Goal: Navigation & Orientation: Find specific page/section

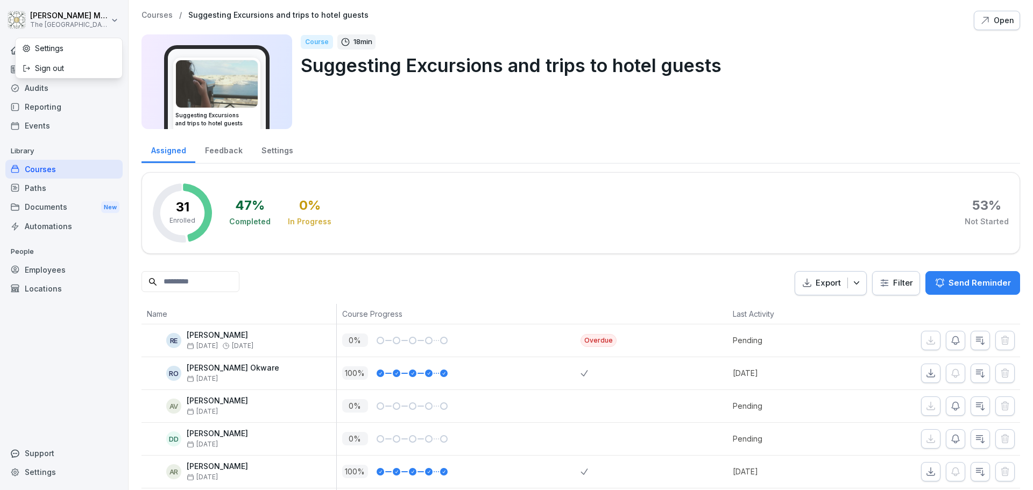
scroll to position [179, 0]
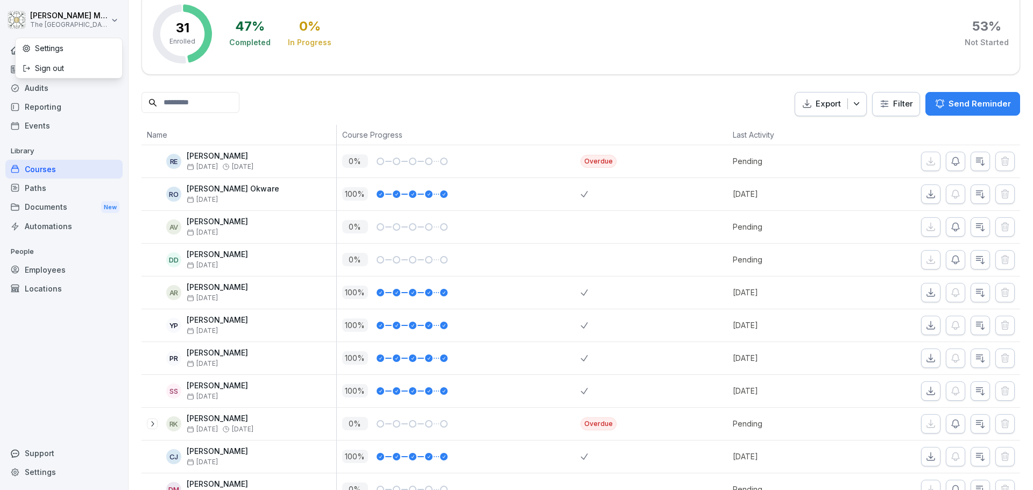
click at [52, 27] on html "[PERSON_NAME] The Embassy Valletta Hotel Home News Audits Reporting Events Libr…" at bounding box center [516, 245] width 1033 height 490
click at [37, 48] on div "Home" at bounding box center [63, 50] width 117 height 19
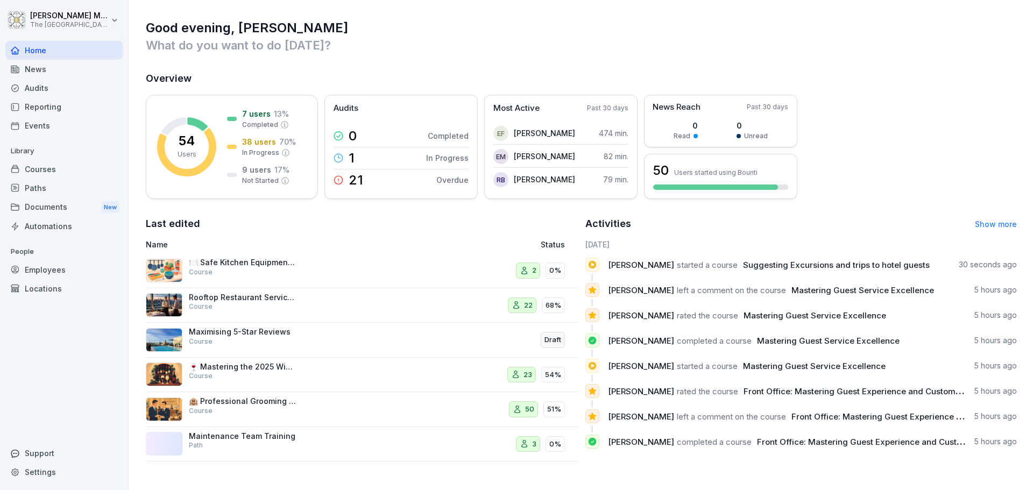
click at [56, 74] on div "News" at bounding box center [63, 69] width 117 height 19
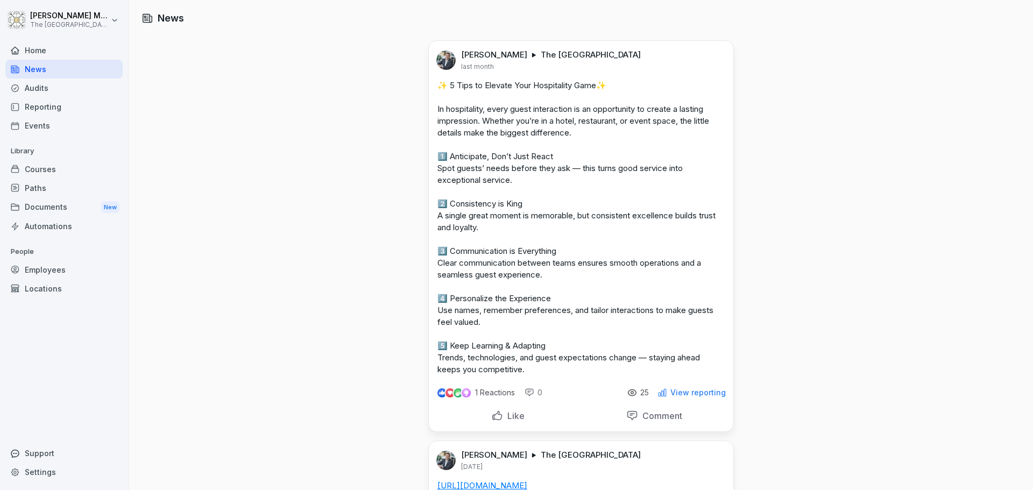
click at [74, 110] on div "Reporting" at bounding box center [63, 106] width 117 height 19
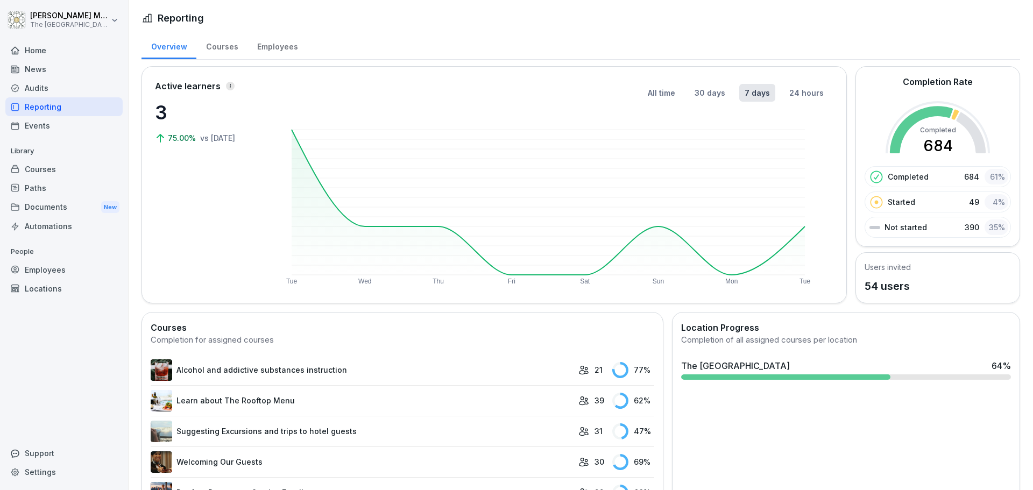
click at [90, 52] on div "Home" at bounding box center [63, 50] width 117 height 19
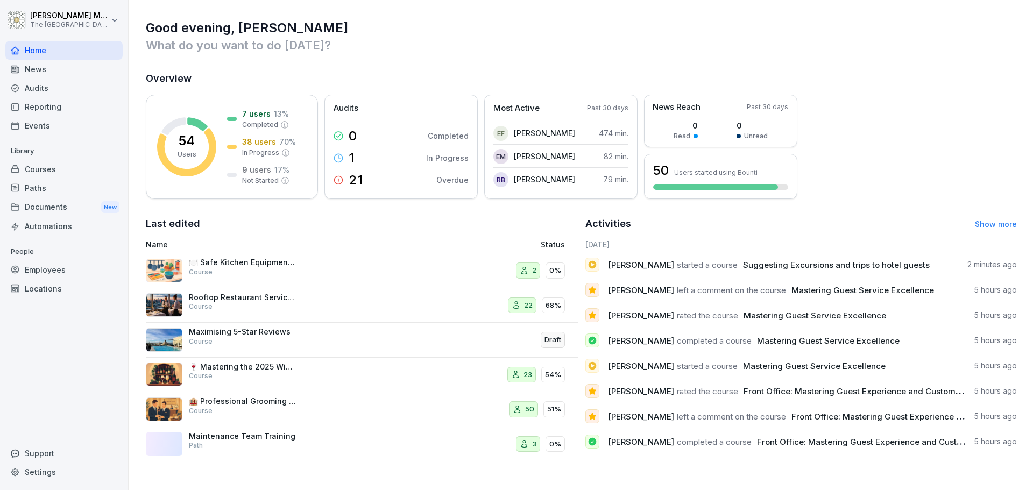
click at [773, 262] on span "Suggesting Excursions and trips to hotel guests" at bounding box center [836, 265] width 187 height 10
drag, startPoint x: 665, startPoint y: 269, endPoint x: 655, endPoint y: 269, distance: 9.1
click at [660, 269] on span "[PERSON_NAME]" at bounding box center [641, 265] width 66 height 10
click at [112, 24] on html "[PERSON_NAME] The Embassy [GEOGRAPHIC_DATA] Home News Audits Reporting Events L…" at bounding box center [516, 245] width 1033 height 490
click at [85, 63] on div "Sign out" at bounding box center [69, 68] width 107 height 20
